Goal: Browse casually: Explore the website without a specific task or goal

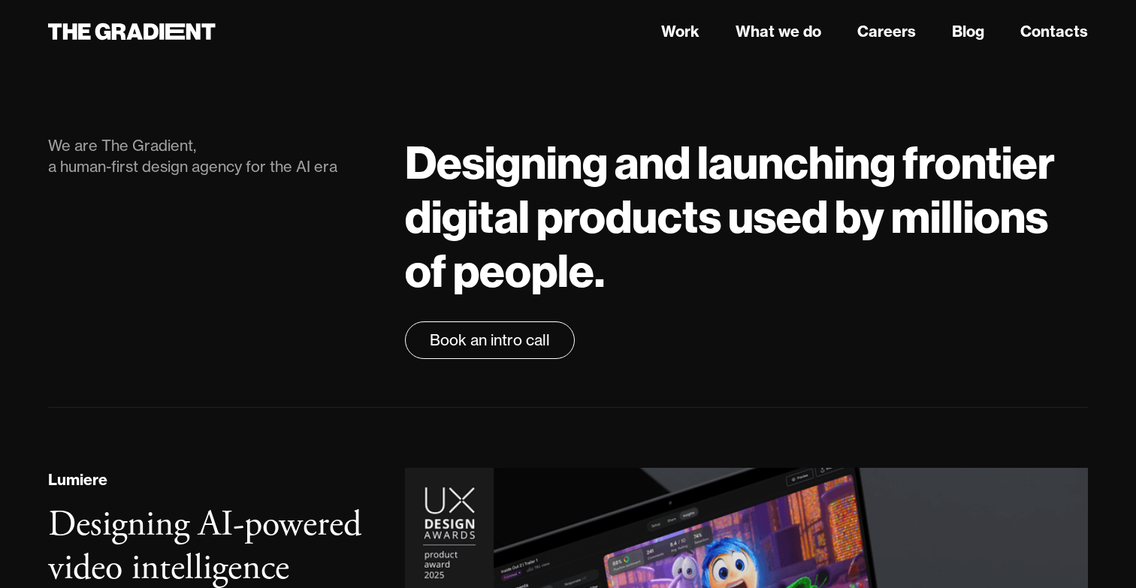
click at [517, 251] on h1 "Designing and launching frontier digital products used by millions of people." at bounding box center [746, 216] width 683 height 162
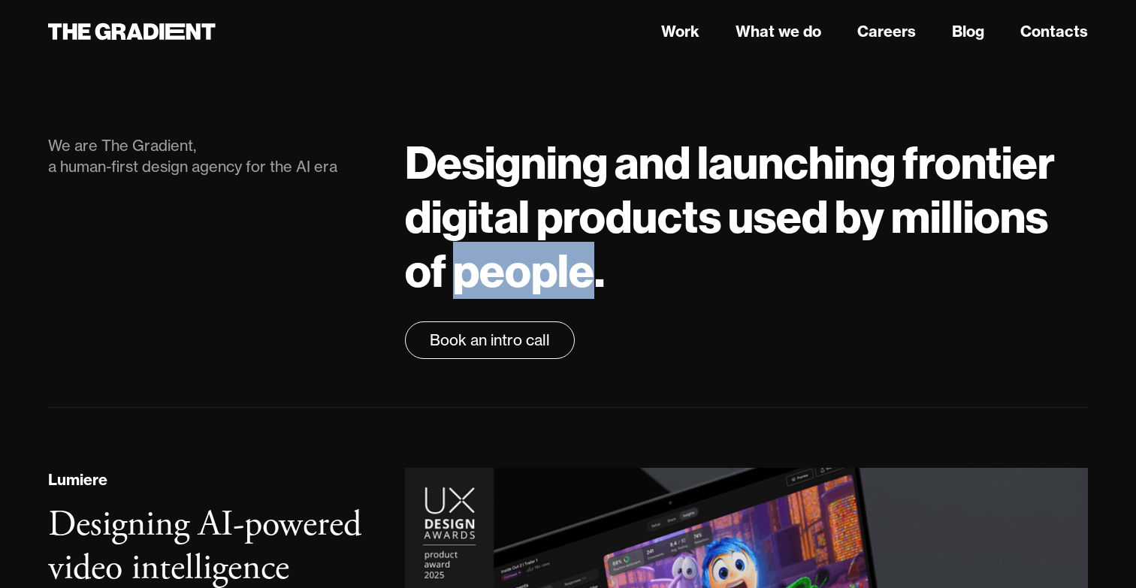
click at [517, 251] on h1 "Designing and launching frontier digital products used by millions of people." at bounding box center [746, 216] width 683 height 162
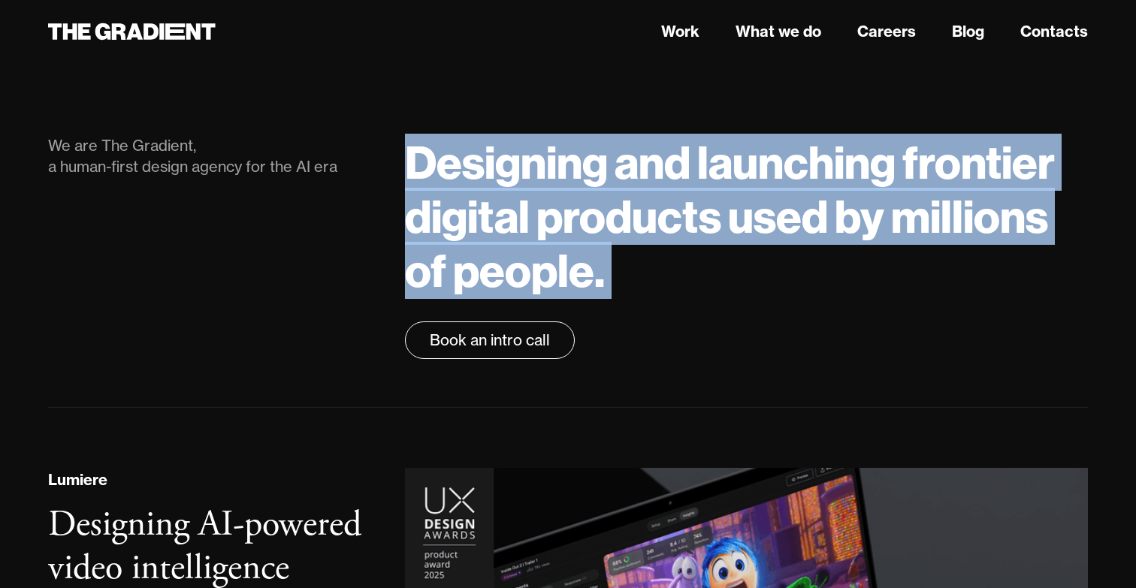
click at [645, 204] on h1 "Designing and launching frontier digital products used by millions of people." at bounding box center [746, 216] width 683 height 162
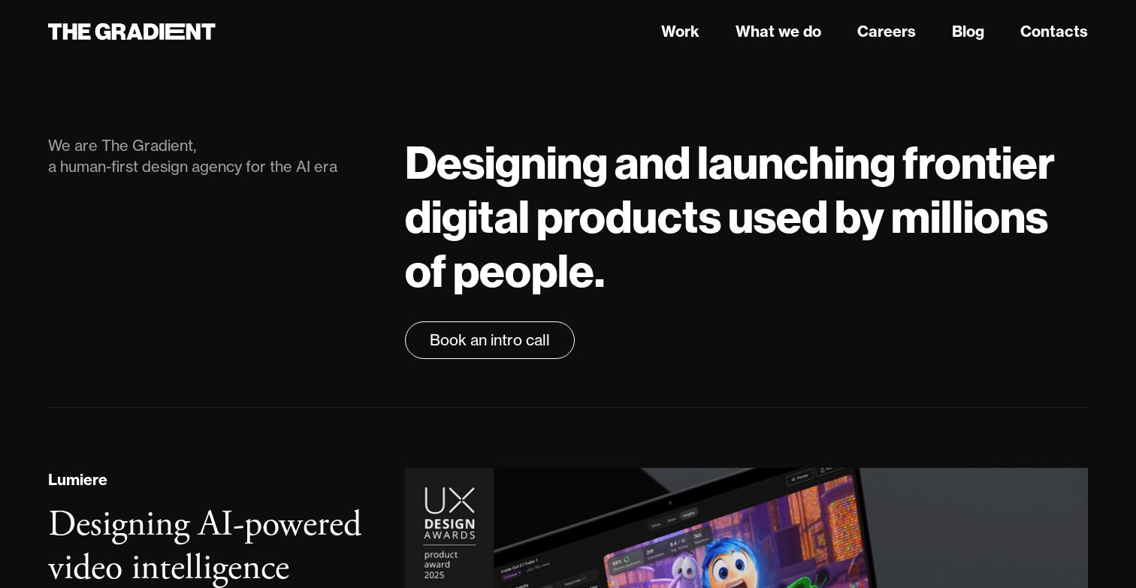
click at [590, 207] on h1 "Designing and launching frontier digital products used by millions of people." at bounding box center [746, 216] width 683 height 162
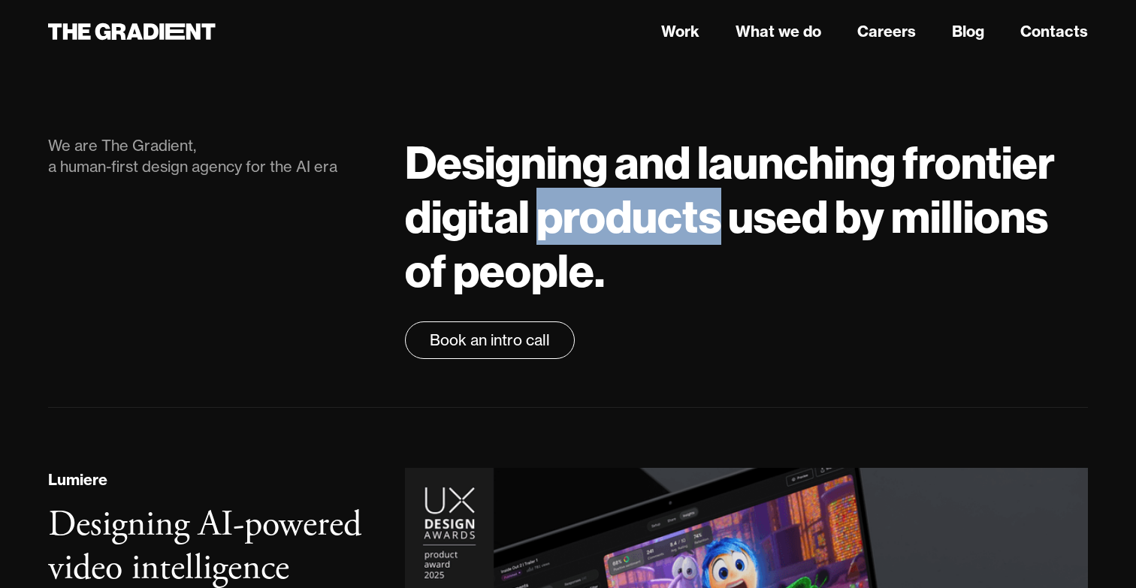
click at [590, 207] on h1 "Designing and launching frontier digital products used by millions of people." at bounding box center [746, 216] width 683 height 162
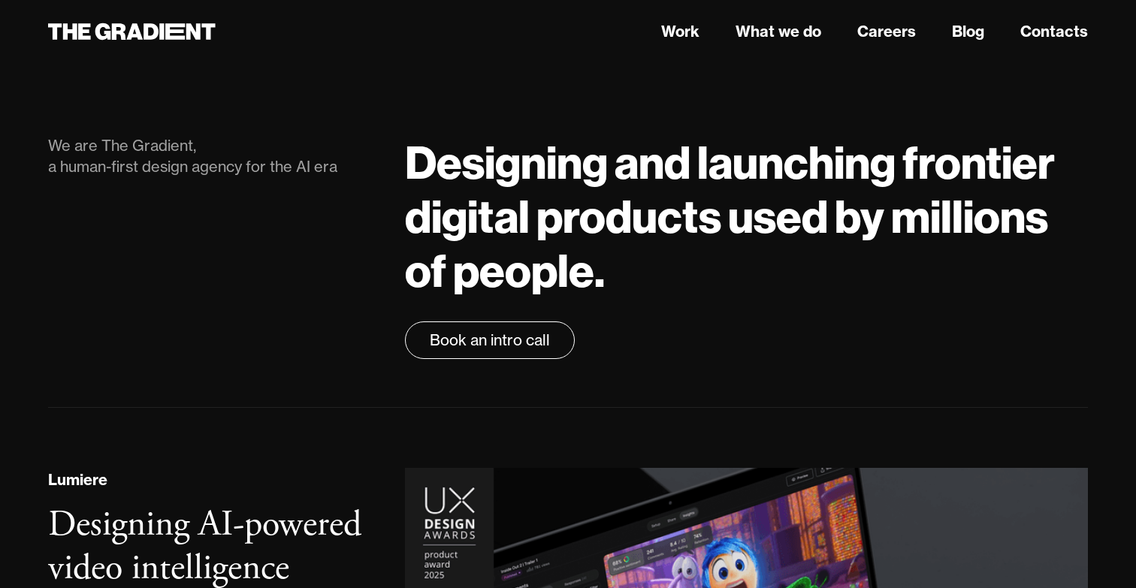
click at [685, 206] on h1 "Designing and launching frontier digital products used by millions of people." at bounding box center [746, 216] width 683 height 162
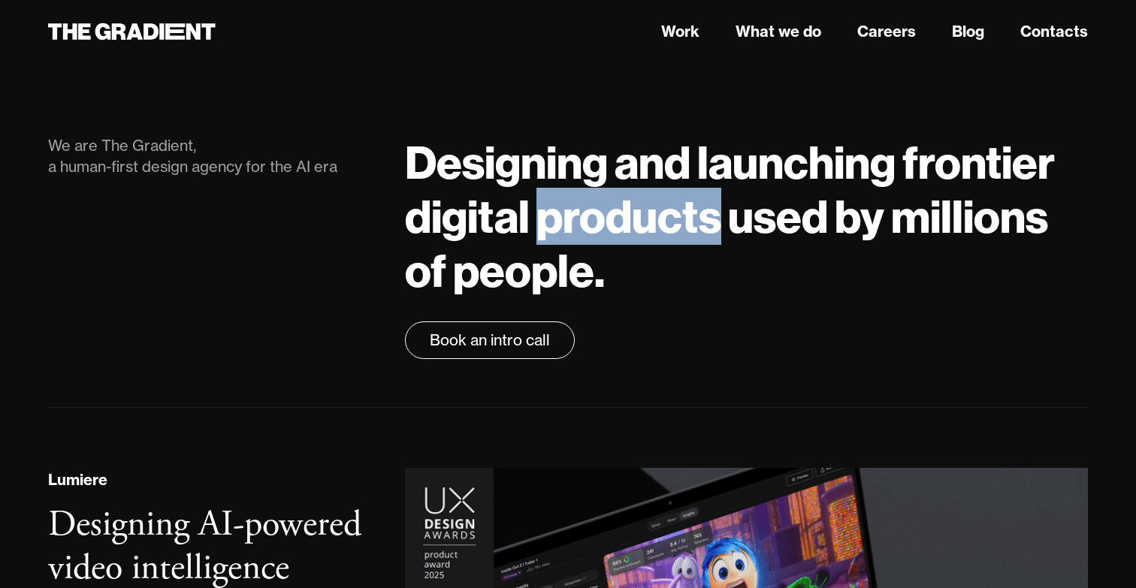
click at [699, 132] on div "We are The Gradient, a human-first design agency for the AI era Designing and l…" at bounding box center [568, 241] width 1040 height 333
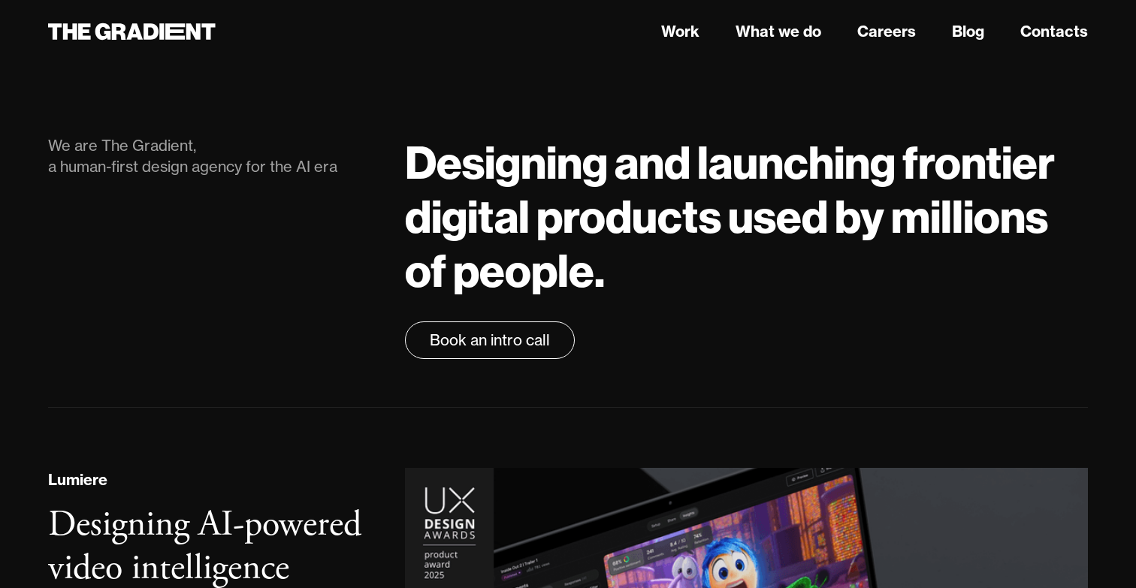
click at [572, 183] on h1 "Designing and launching frontier digital products used by millions of people." at bounding box center [746, 216] width 683 height 162
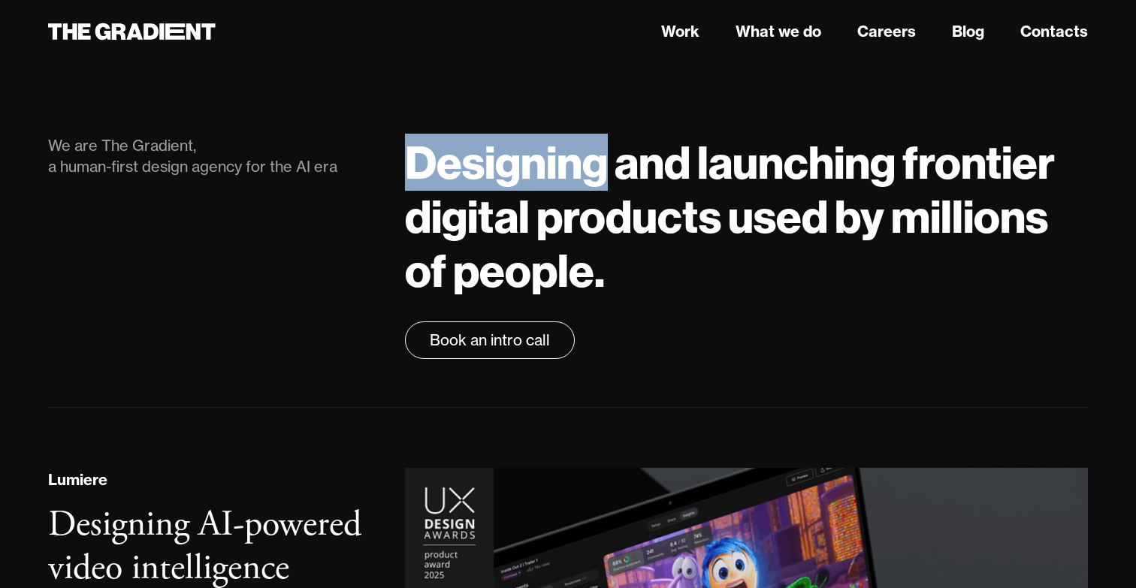
click at [572, 183] on h1 "Designing and launching frontier digital products used by millions of people." at bounding box center [746, 216] width 683 height 162
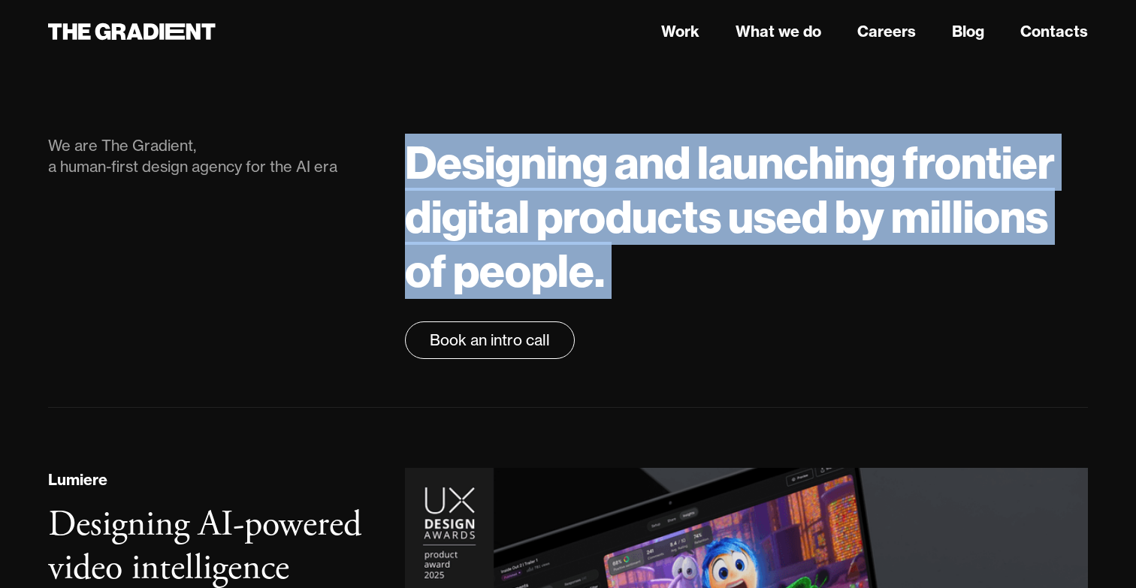
click at [560, 237] on h1 "Designing and launching frontier digital products used by millions of people." at bounding box center [746, 216] width 683 height 162
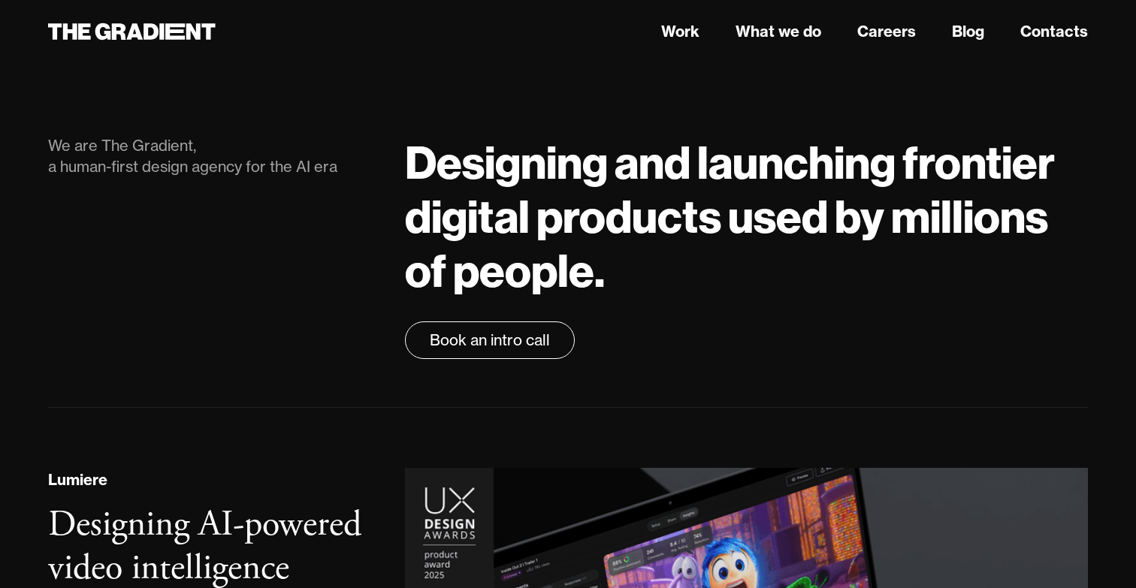
click at [670, 205] on h1 "Designing and launching frontier digital products used by millions of people." at bounding box center [746, 216] width 683 height 162
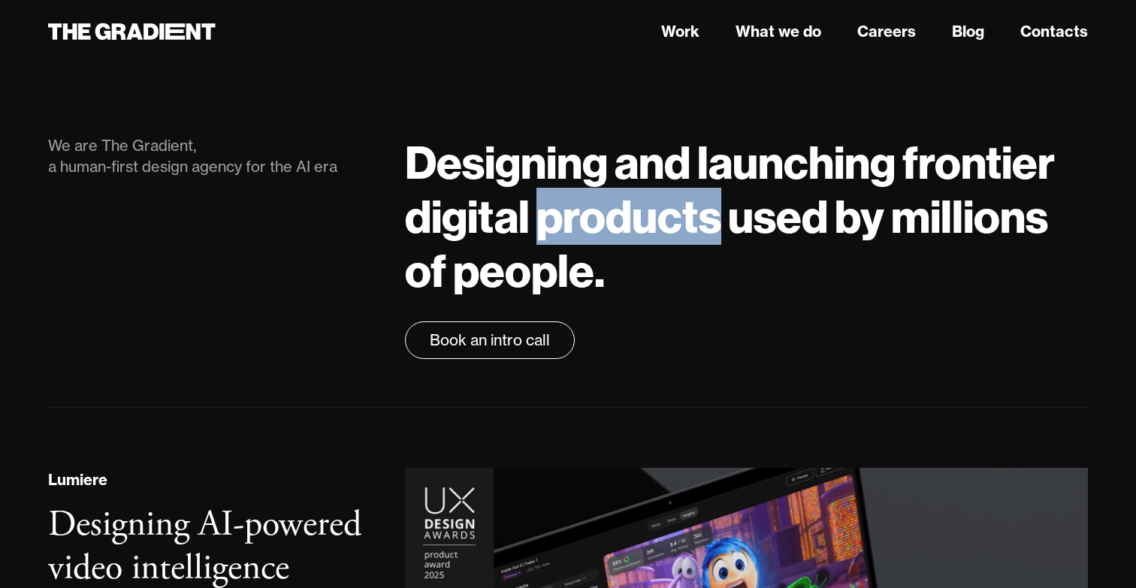
click at [670, 205] on h1 "Designing and launching frontier digital products used by millions of people." at bounding box center [746, 216] width 683 height 162
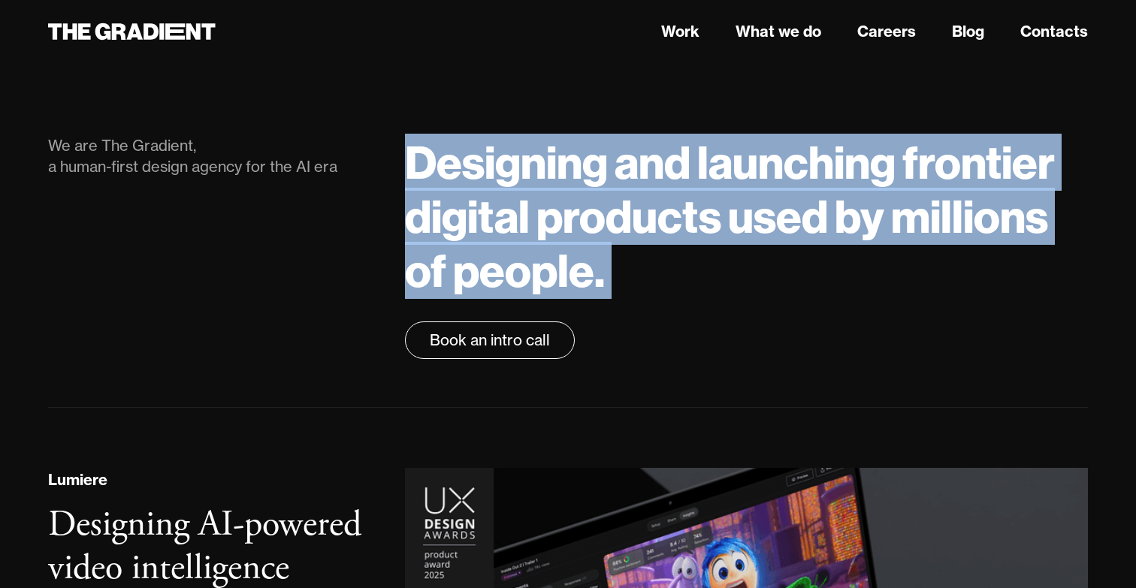
click at [839, 198] on h1 "Designing and launching frontier digital products used by millions of people." at bounding box center [746, 216] width 683 height 162
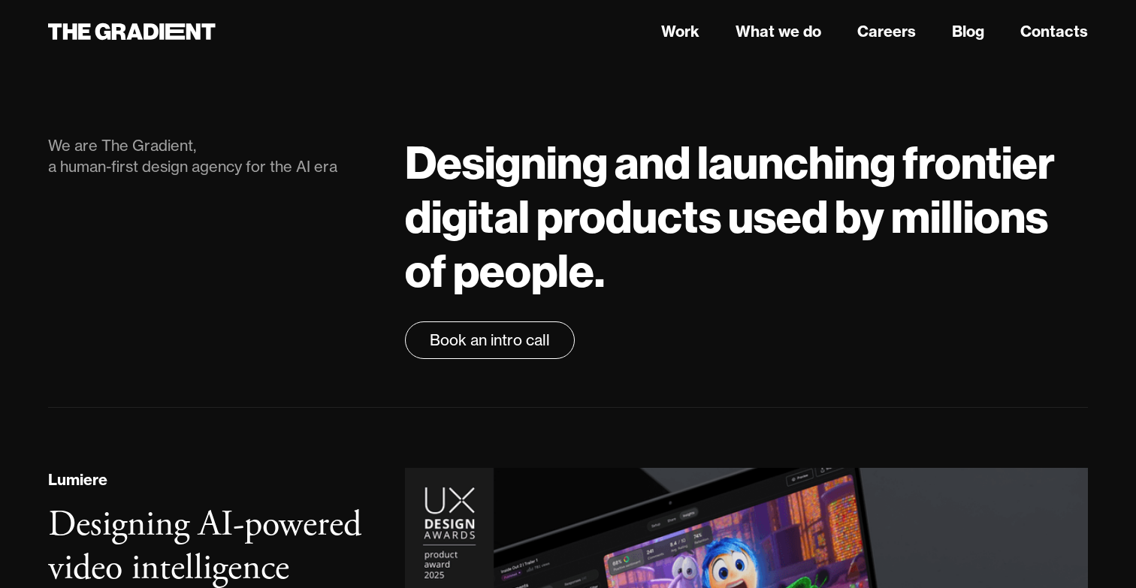
click at [41, 2] on header "Work What we do Careers Blog Contacts" at bounding box center [568, 31] width 1136 height 63
